Goal: Information Seeking & Learning: Learn about a topic

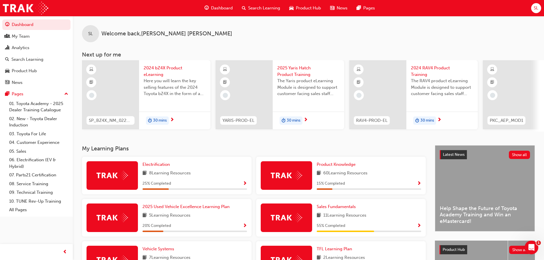
click at [256, 8] on span "Search Learning" at bounding box center [264, 8] width 32 height 7
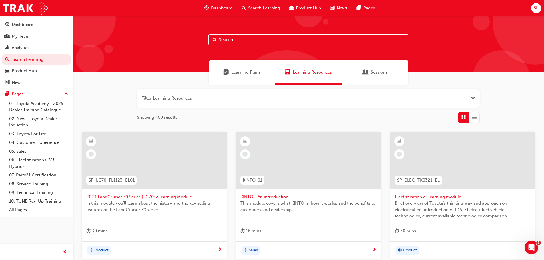
click at [232, 38] on input "text" at bounding box center [309, 39] width 200 height 11
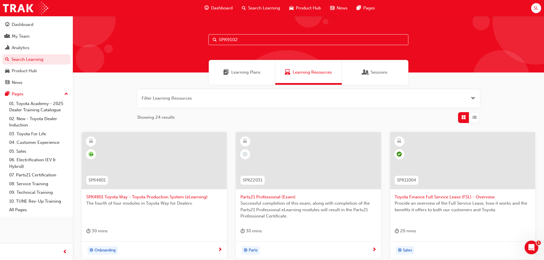
type input "SPK9102"
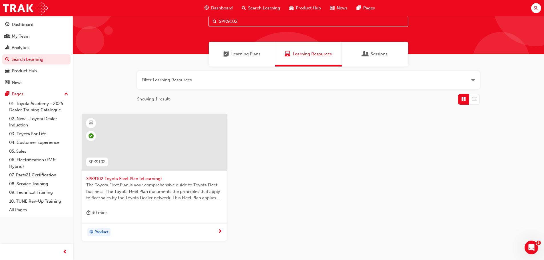
scroll to position [29, 0]
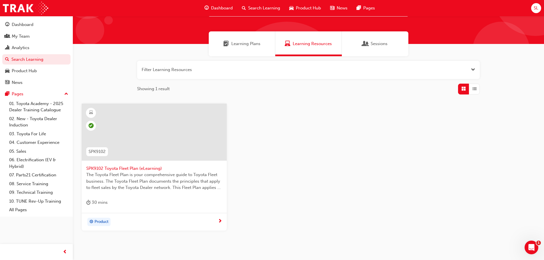
click at [136, 167] on span "SPK9102 Toyota Fleet Plan (eLearning)" at bounding box center [154, 168] width 136 height 7
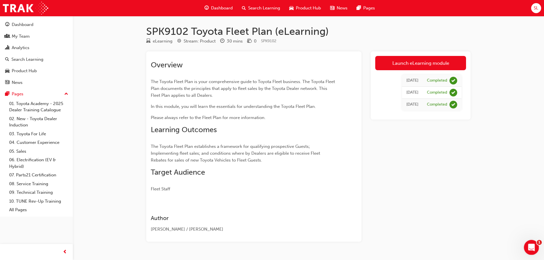
click at [529, 245] on icon "Open Intercom Messenger" at bounding box center [530, 246] width 9 height 9
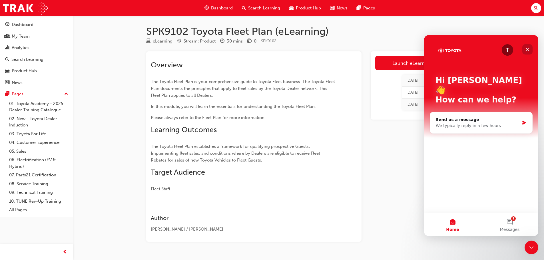
click at [527, 49] on icon "Close" at bounding box center [527, 49] width 5 height 5
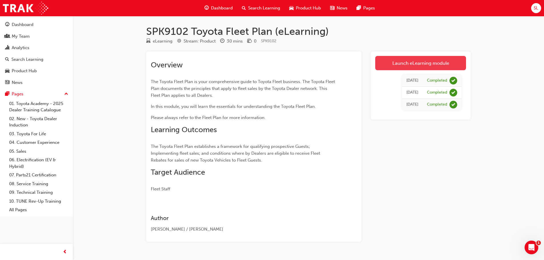
click at [402, 63] on link "Launch eLearning module" at bounding box center [420, 63] width 91 height 14
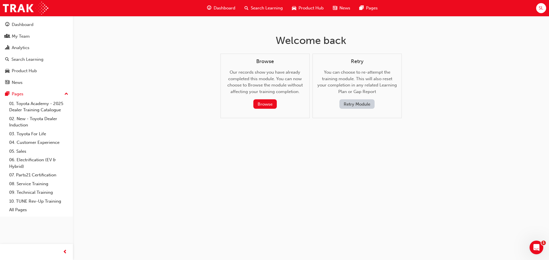
click at [363, 104] on button "Retry Module" at bounding box center [356, 103] width 35 height 9
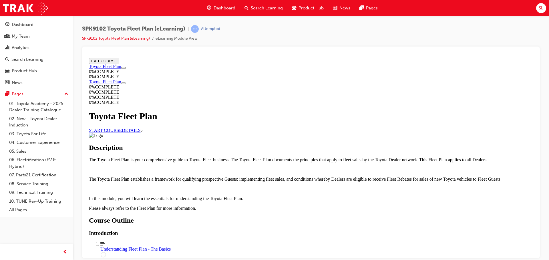
click at [122, 130] on link "START COURSE" at bounding box center [105, 130] width 33 height 5
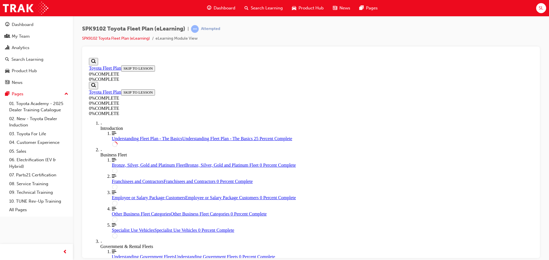
scroll to position [105, 0]
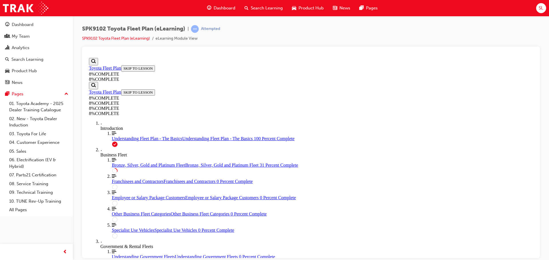
scroll to position [762, 0]
drag, startPoint x: 389, startPoint y: 200, endPoint x: 393, endPoint y: 237, distance: 36.8
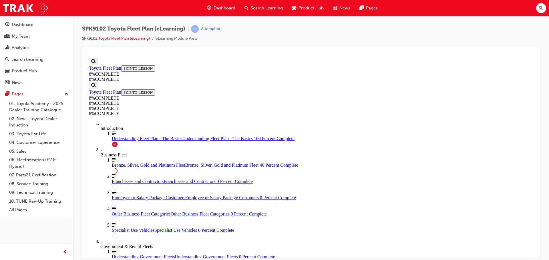
drag, startPoint x: 334, startPoint y: 235, endPoint x: 354, endPoint y: 201, distance: 39.4
drag, startPoint x: 333, startPoint y: 131, endPoint x: 352, endPoint y: 131, distance: 18.9
drag, startPoint x: 327, startPoint y: 235, endPoint x: 352, endPoint y: 236, distance: 24.3
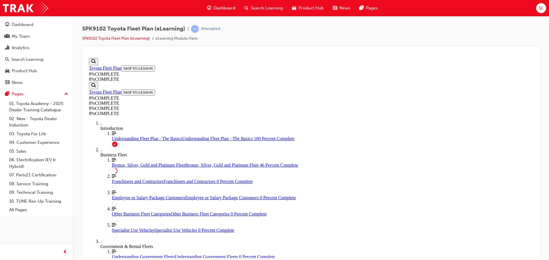
drag, startPoint x: 323, startPoint y: 171, endPoint x: 340, endPoint y: 171, distance: 17.1
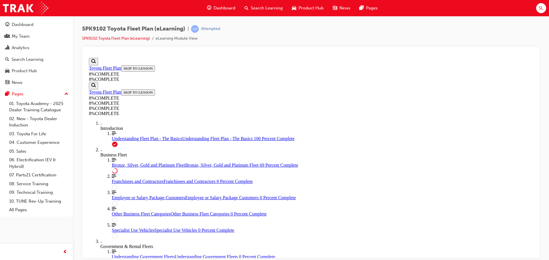
drag, startPoint x: 328, startPoint y: 204, endPoint x: 343, endPoint y: 205, distance: 15.4
drag, startPoint x: 331, startPoint y: 179, endPoint x: 352, endPoint y: 205, distance: 33.7
drag, startPoint x: 314, startPoint y: 180, endPoint x: 335, endPoint y: 180, distance: 21.1
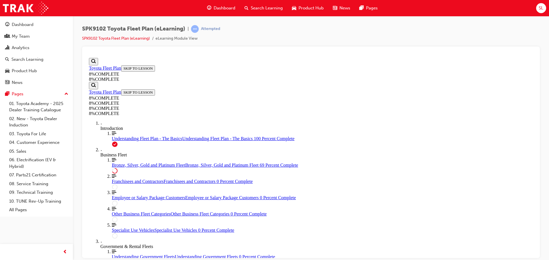
drag, startPoint x: 318, startPoint y: 121, endPoint x: 334, endPoint y: 119, distance: 15.9
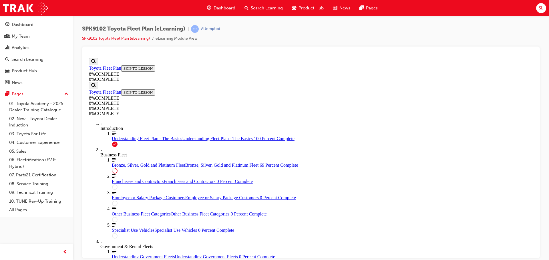
drag, startPoint x: 311, startPoint y: 158, endPoint x: 327, endPoint y: 241, distance: 84.7
drag, startPoint x: 310, startPoint y: 137, endPoint x: 338, endPoint y: 219, distance: 87.4
drag, startPoint x: 307, startPoint y: 192, endPoint x: 324, endPoint y: 165, distance: 32.2
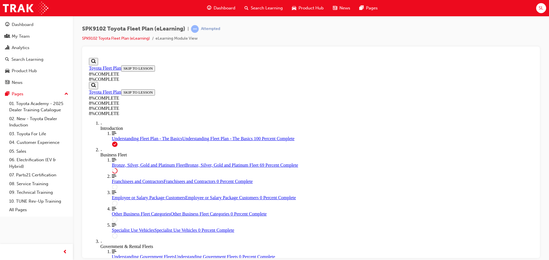
drag, startPoint x: 311, startPoint y: 197, endPoint x: 327, endPoint y: 142, distance: 57.3
drag, startPoint x: 323, startPoint y: 191, endPoint x: 346, endPoint y: 192, distance: 22.6
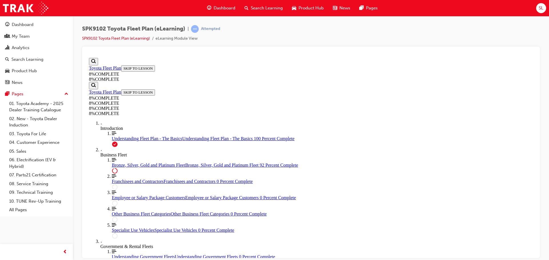
drag, startPoint x: 322, startPoint y: 168, endPoint x: 339, endPoint y: 197, distance: 33.9
drag, startPoint x: 319, startPoint y: 199, endPoint x: 336, endPoint y: 225, distance: 31.7
drag, startPoint x: 323, startPoint y: 201, endPoint x: 341, endPoint y: 198, distance: 18.5
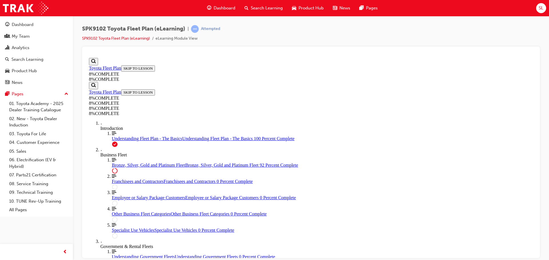
scroll to position [2462, 0]
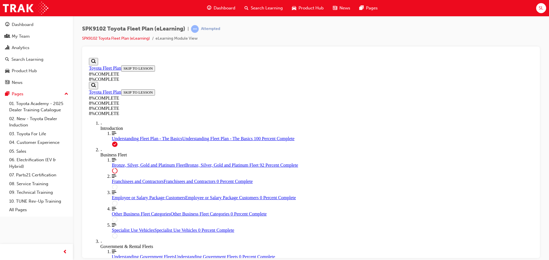
scroll to position [2416, 0]
drag, startPoint x: 302, startPoint y: 157, endPoint x: 322, endPoint y: 212, distance: 58.4
drag, startPoint x: 313, startPoint y: 185, endPoint x: 327, endPoint y: 185, distance: 14.0
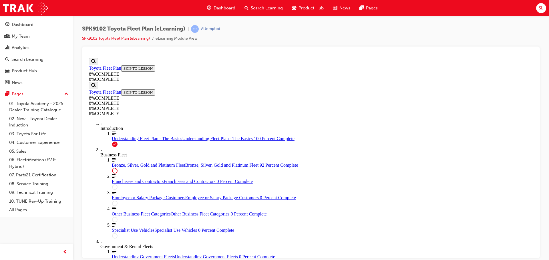
drag, startPoint x: 312, startPoint y: 161, endPoint x: 329, endPoint y: 161, distance: 16.3
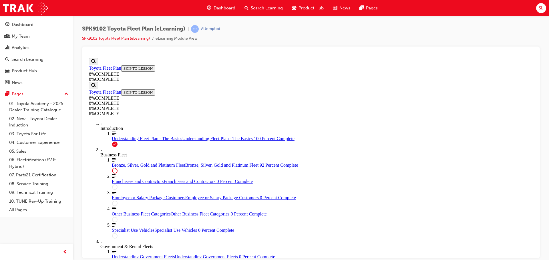
scroll to position [2467, 0]
drag, startPoint x: 306, startPoint y: 138, endPoint x: 322, endPoint y: 137, distance: 16.3
drag, startPoint x: 310, startPoint y: 108, endPoint x: 329, endPoint y: 165, distance: 59.8
drag, startPoint x: 307, startPoint y: 108, endPoint x: 325, endPoint y: 107, distance: 18.0
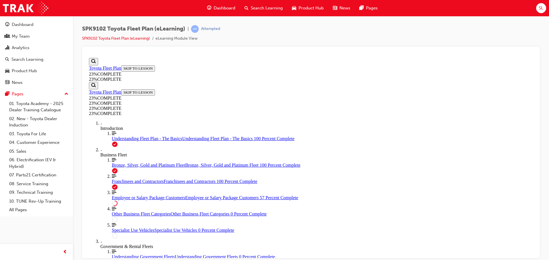
scroll to position [29, 0]
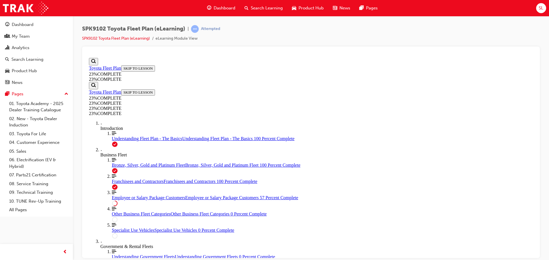
scroll to position [21, 0]
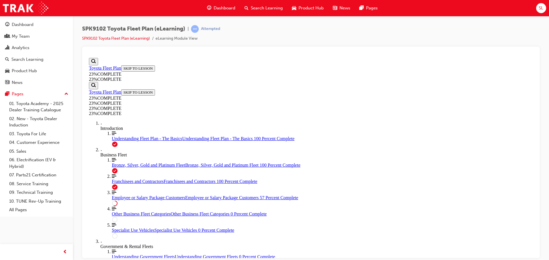
drag, startPoint x: 300, startPoint y: 186, endPoint x: 315, endPoint y: 163, distance: 27.3
drag, startPoint x: 301, startPoint y: 182, endPoint x: 325, endPoint y: 183, distance: 24.0
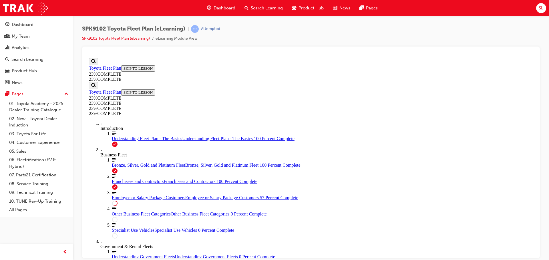
drag, startPoint x: 304, startPoint y: 208, endPoint x: 334, endPoint y: 207, distance: 29.4
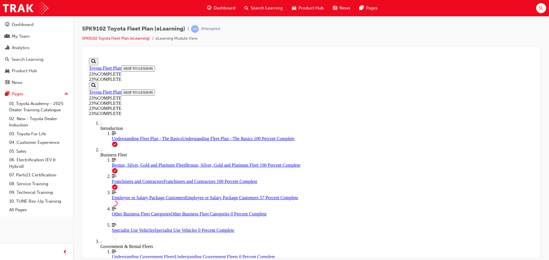
scroll to position [49, 0]
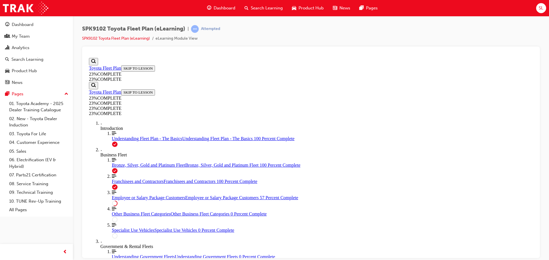
scroll to position [48, 0]
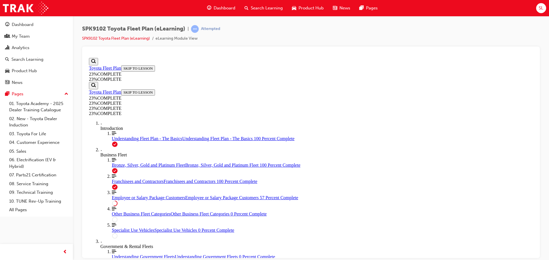
scroll to position [21, 0]
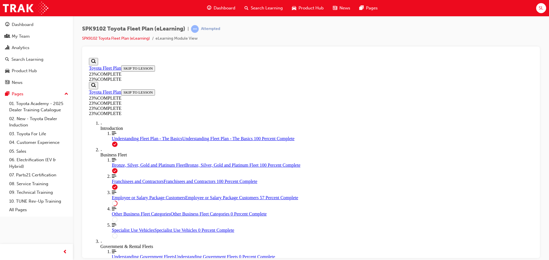
scroll to position [132, 0]
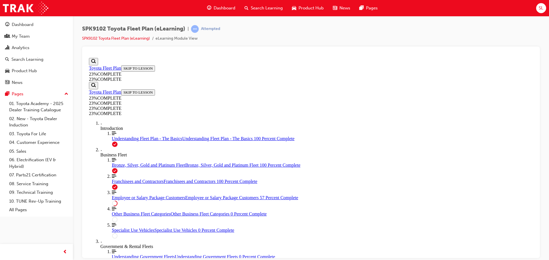
scroll to position [119, 0]
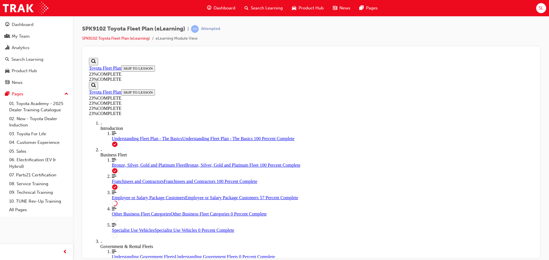
scroll to position [65, 0]
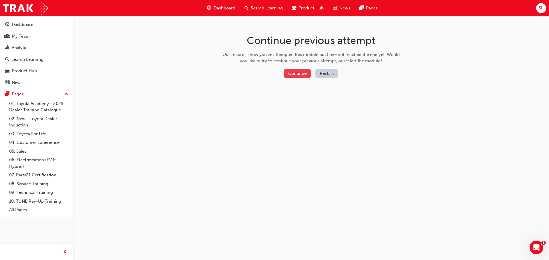
click at [298, 73] on button "Continue" at bounding box center [297, 73] width 27 height 9
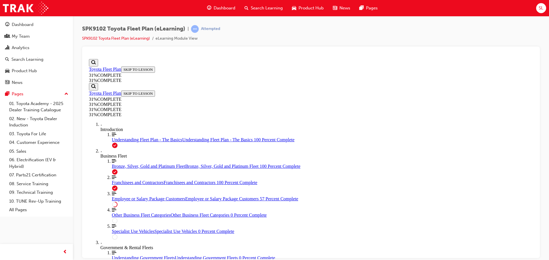
scroll to position [57, 0]
click at [127, 196] on span "Employee or Salary Package Customers" at bounding box center [148, 198] width 73 height 5
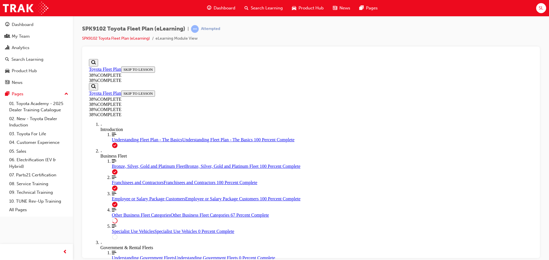
scroll to position [888, 0]
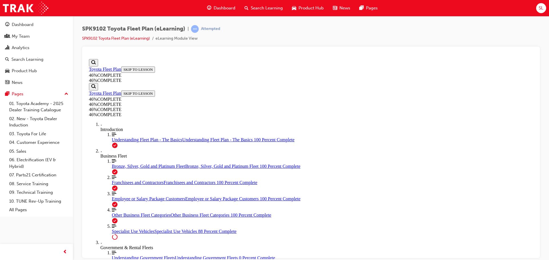
scroll to position [0, 0]
drag, startPoint x: 433, startPoint y: 214, endPoint x: 433, endPoint y: 219, distance: 5.4
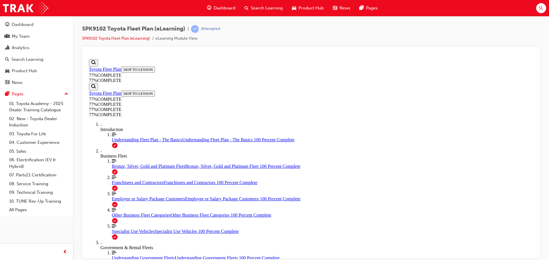
scroll to position [1198, 0]
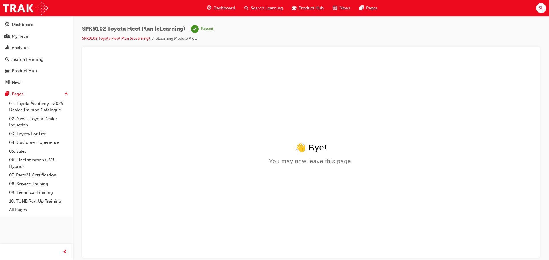
click at [261, 7] on span "Search Learning" at bounding box center [267, 8] width 32 height 7
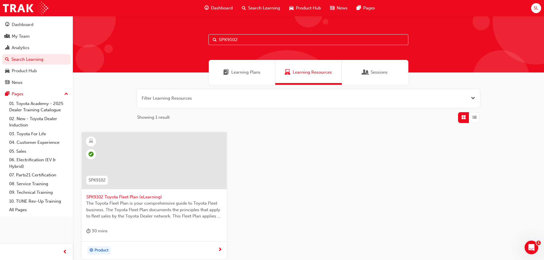
click at [243, 38] on input "SPK9102" at bounding box center [309, 39] width 200 height 11
click at [379, 73] on span "Sessions" at bounding box center [379, 72] width 17 height 7
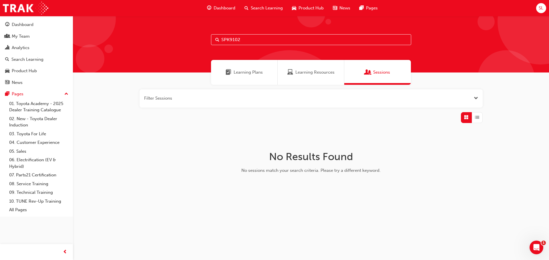
click at [240, 71] on span "Learning Plans" at bounding box center [247, 72] width 29 height 7
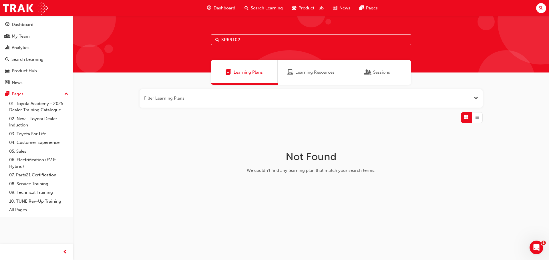
click at [244, 40] on input "SPK9102" at bounding box center [311, 39] width 200 height 11
click at [216, 39] on span "Search" at bounding box center [217, 40] width 4 height 7
click at [261, 38] on input "SPK9102" at bounding box center [311, 39] width 200 height 11
click at [239, 41] on input "SPK9102MASTER BRAND" at bounding box center [311, 39] width 200 height 11
click at [260, 41] on input "MASTER BRAND" at bounding box center [311, 39] width 200 height 11
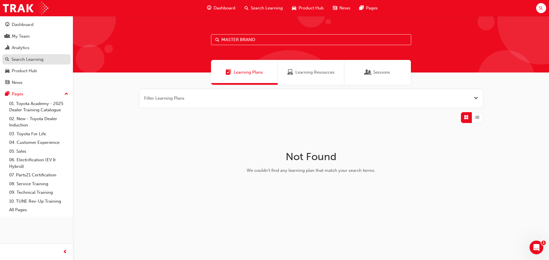
click at [29, 60] on div "Search Learning" at bounding box center [27, 59] width 32 height 7
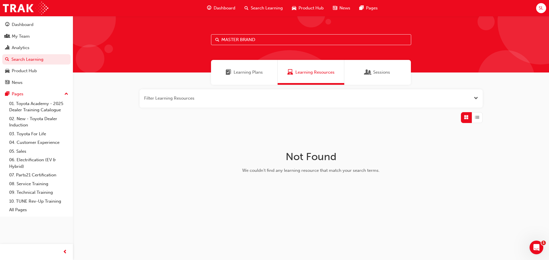
click at [193, 98] on button "button" at bounding box center [310, 98] width 343 height 18
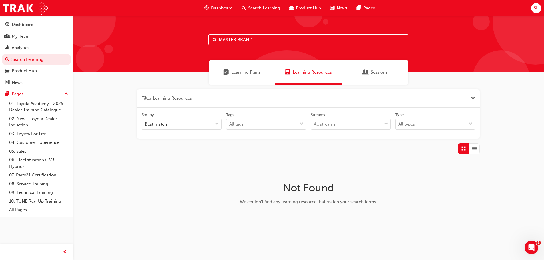
click at [264, 35] on input "MASTER BRAND" at bounding box center [309, 39] width 200 height 11
type input "M"
type input "NEW VEHICLE"
